Goal: Entertainment & Leisure: Consume media (video, audio)

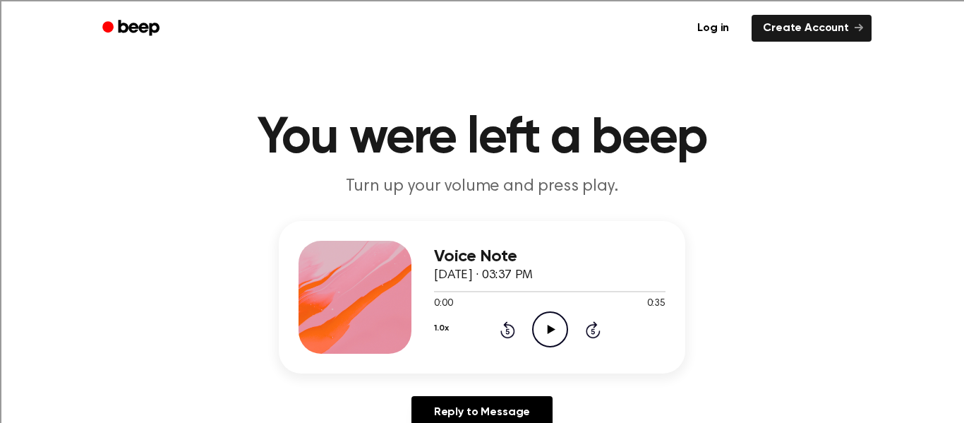
click at [556, 317] on icon "Play Audio" at bounding box center [550, 329] width 36 height 36
click at [556, 333] on icon "Pause Audio" at bounding box center [550, 329] width 36 height 36
click at [549, 335] on icon "Play Audio" at bounding box center [550, 329] width 36 height 36
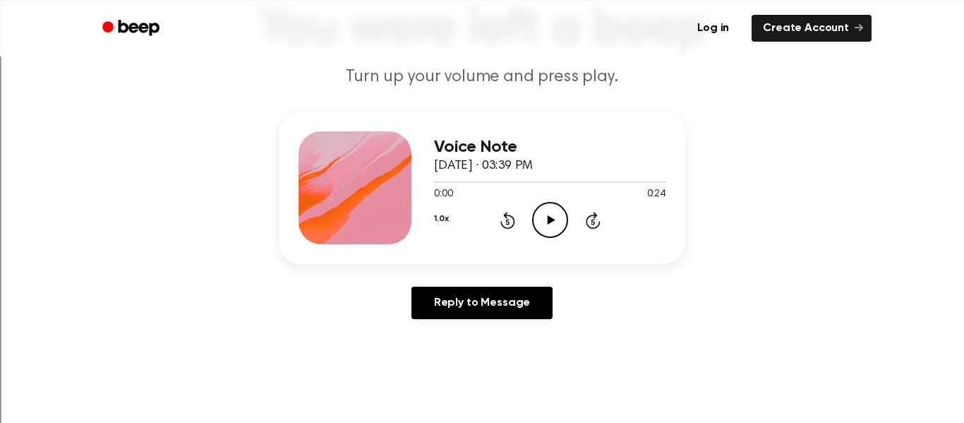
scroll to position [128, 0]
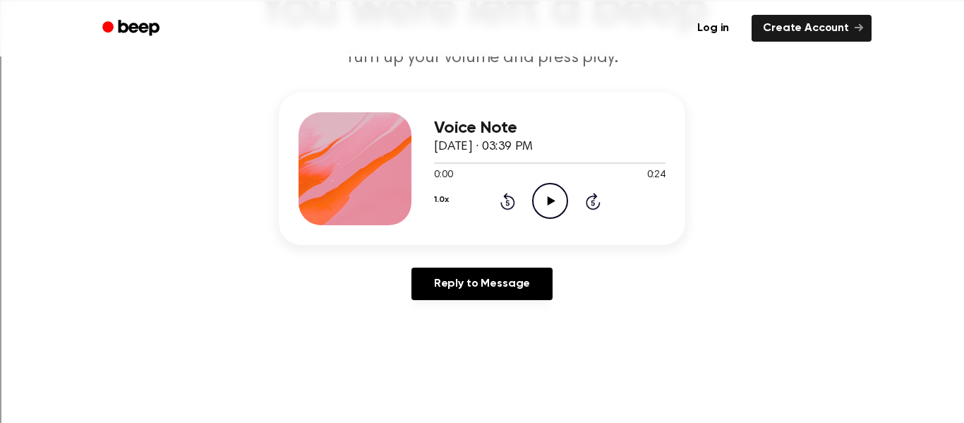
click at [540, 193] on icon "Play Audio" at bounding box center [550, 201] width 36 height 36
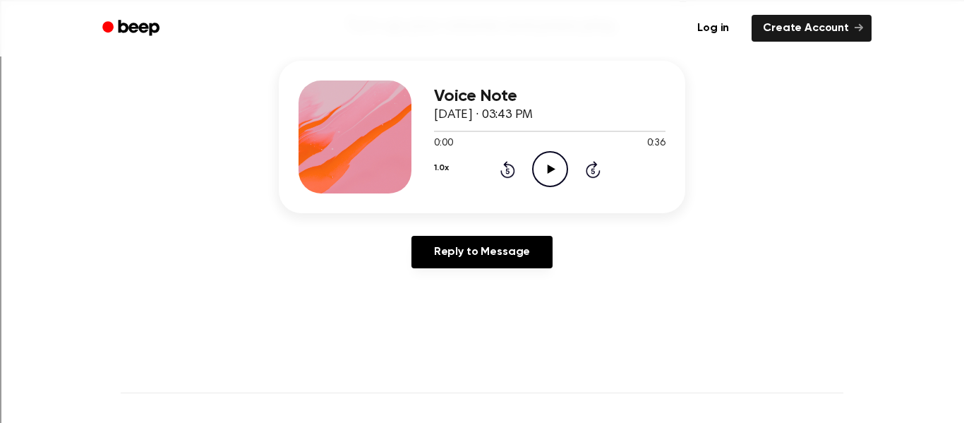
click at [547, 177] on icon "Play Audio" at bounding box center [550, 169] width 36 height 36
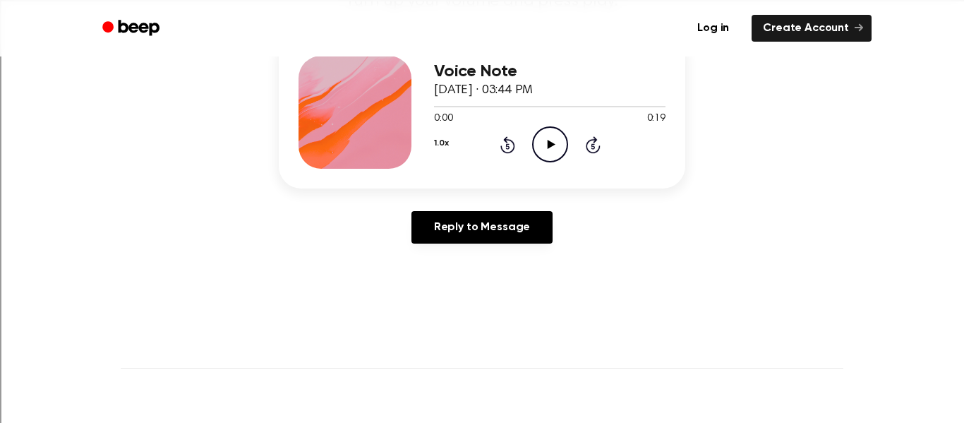
scroll to position [186, 0]
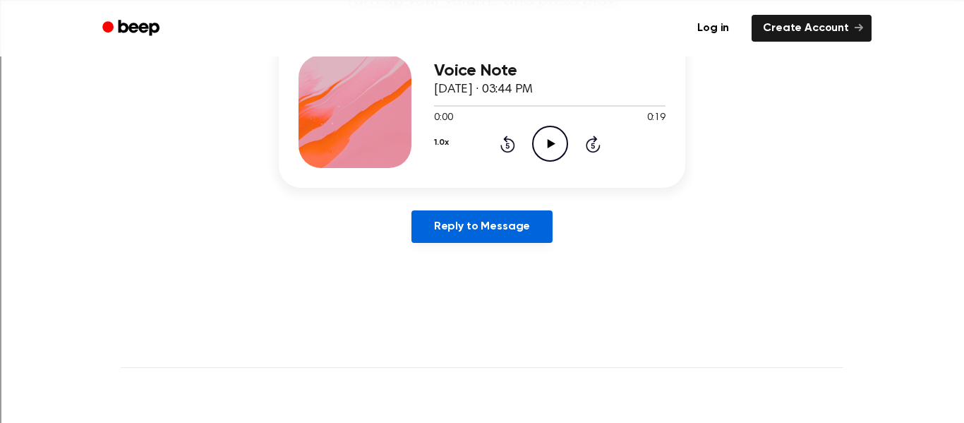
click at [490, 212] on link "Reply to Message" at bounding box center [482, 226] width 141 height 32
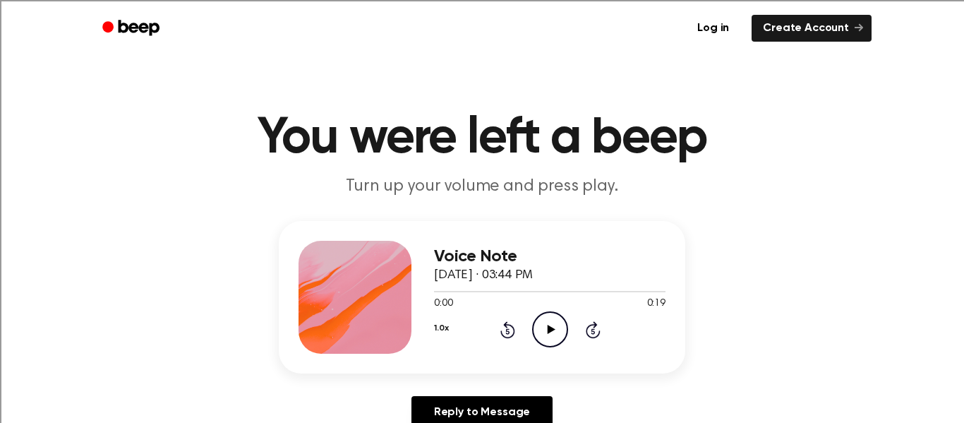
scroll to position [186, 0]
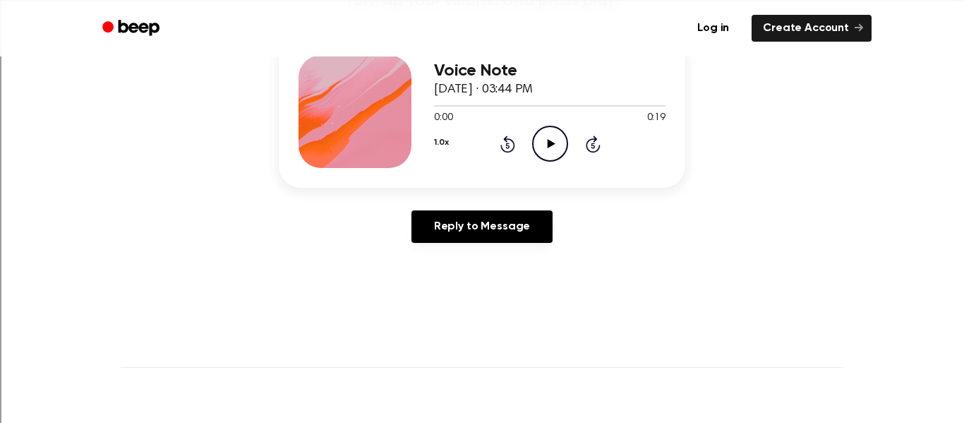
click at [550, 137] on icon "Play Audio" at bounding box center [550, 144] width 36 height 36
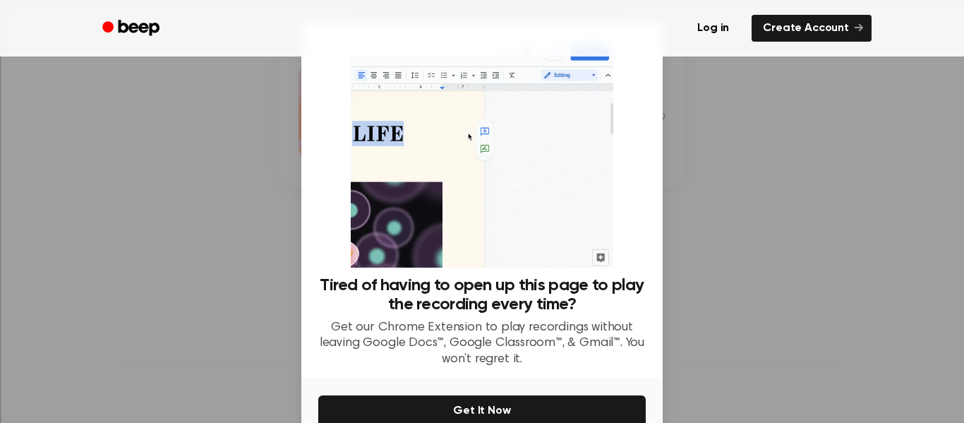
scroll to position [74, 0]
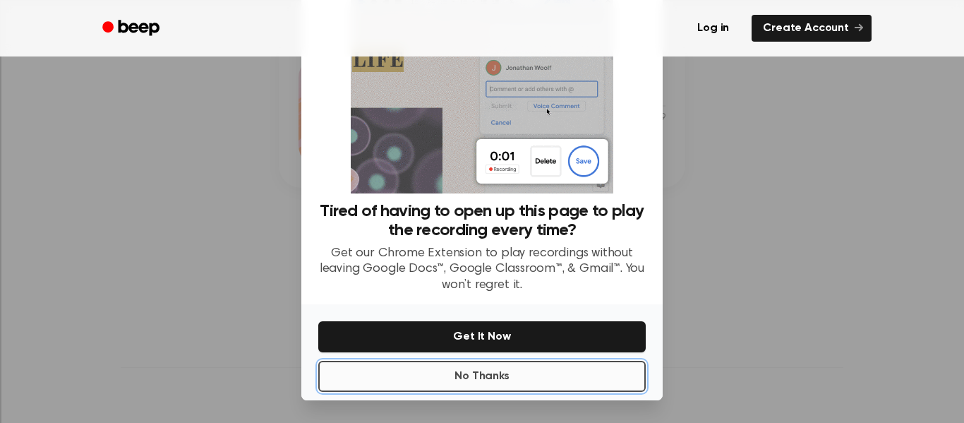
click at [573, 366] on button "No Thanks" at bounding box center [482, 376] width 328 height 31
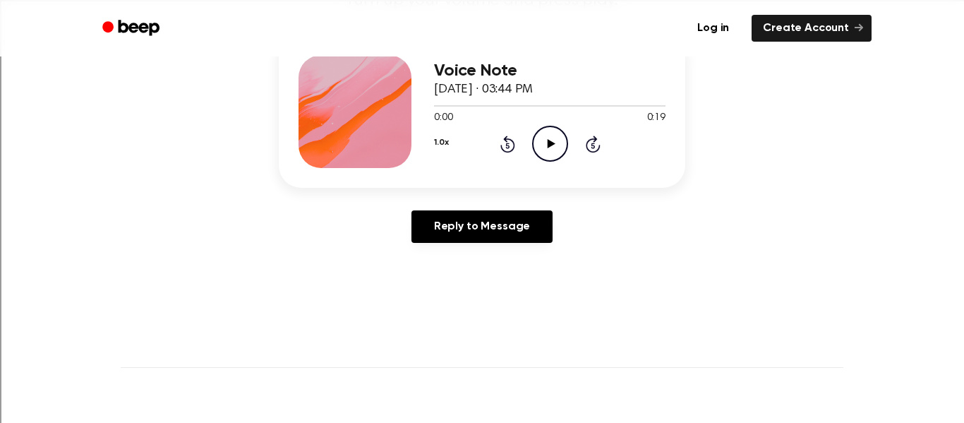
click at [549, 147] on icon at bounding box center [551, 143] width 8 height 9
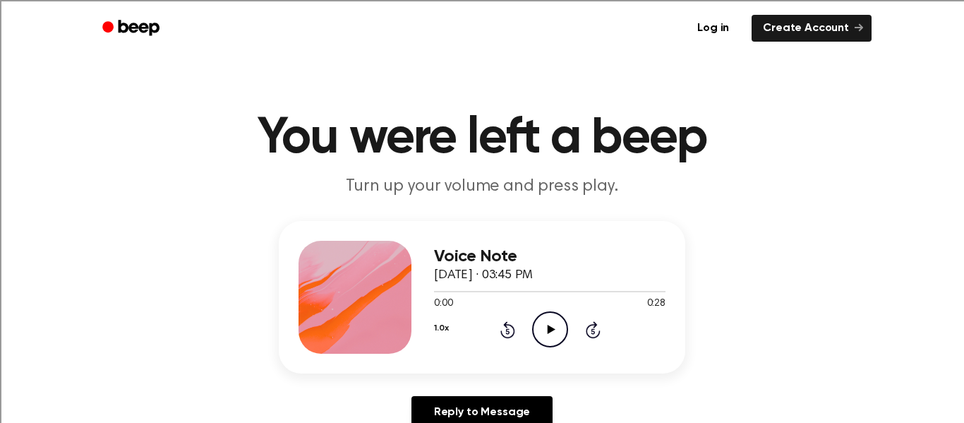
click at [566, 330] on icon "Play Audio" at bounding box center [550, 329] width 36 height 36
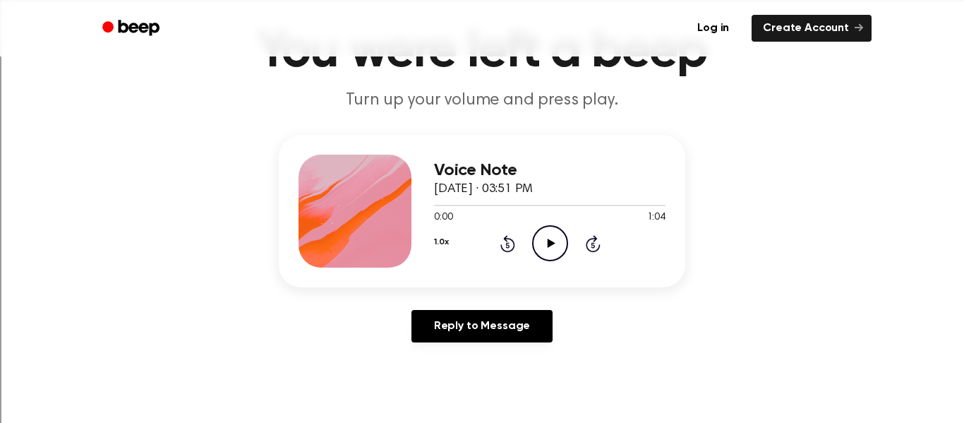
click at [553, 244] on icon at bounding box center [551, 243] width 8 height 9
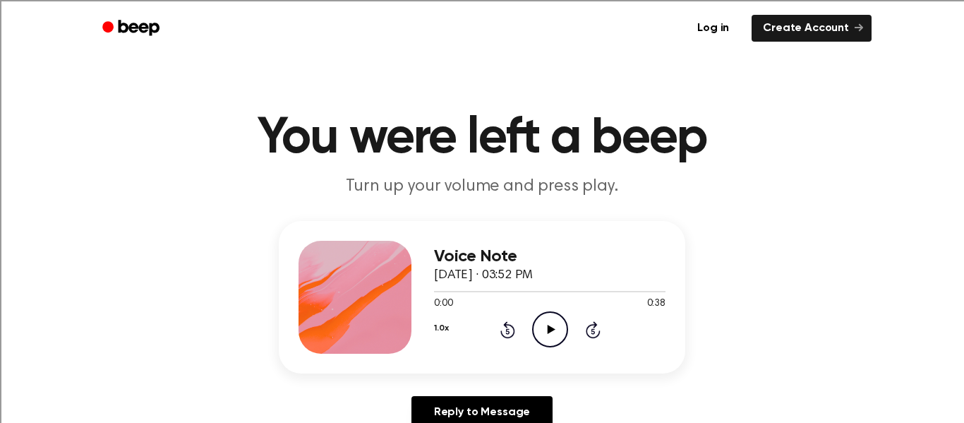
click at [553, 326] on icon "Play Audio" at bounding box center [550, 329] width 36 height 36
